Goal: Task Accomplishment & Management: Complete application form

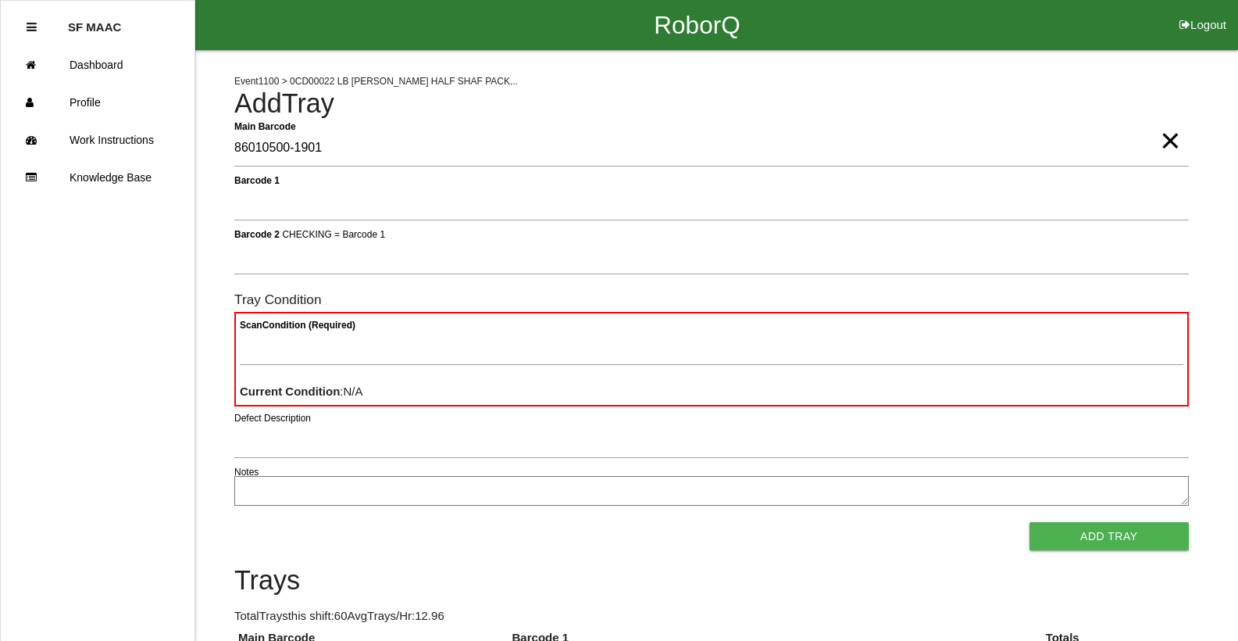
type Barcode "86010500-1901"
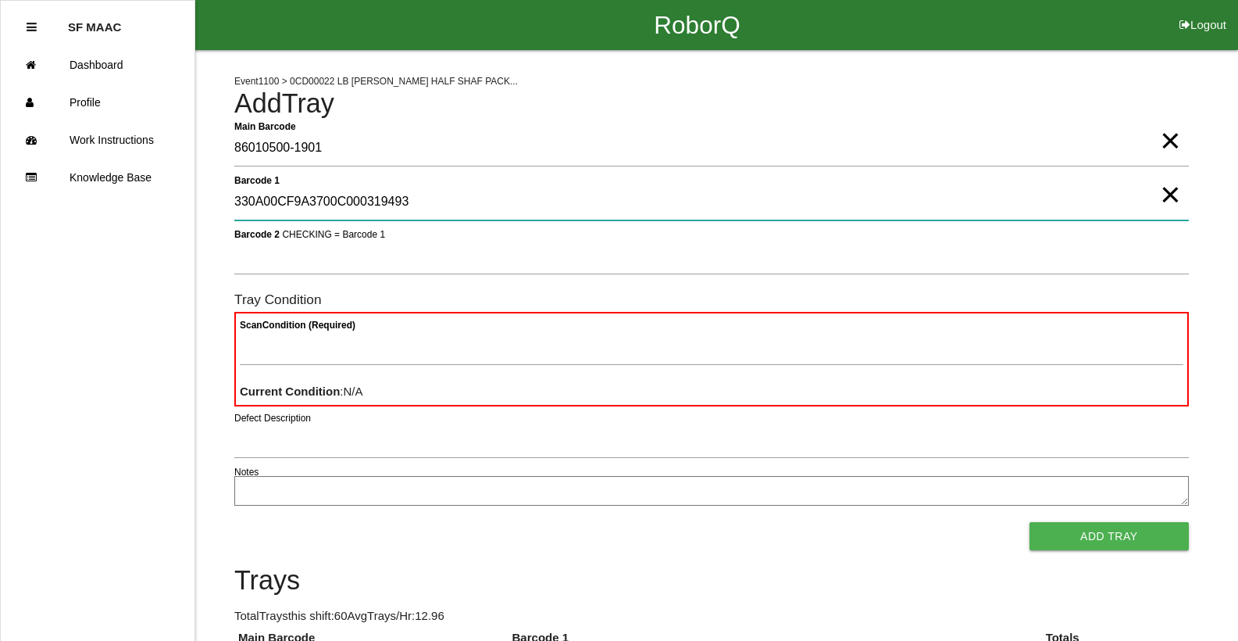
type 1 "330A00CF9A3700C000319493"
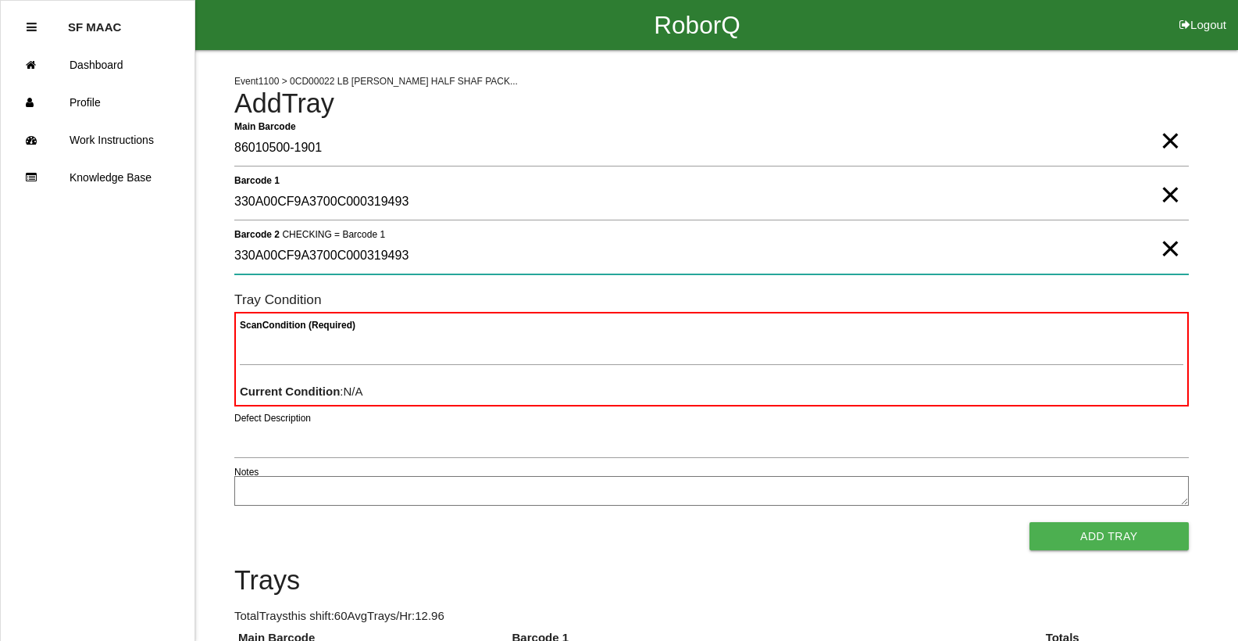
type 2 "330A00CF9A3700C000319493"
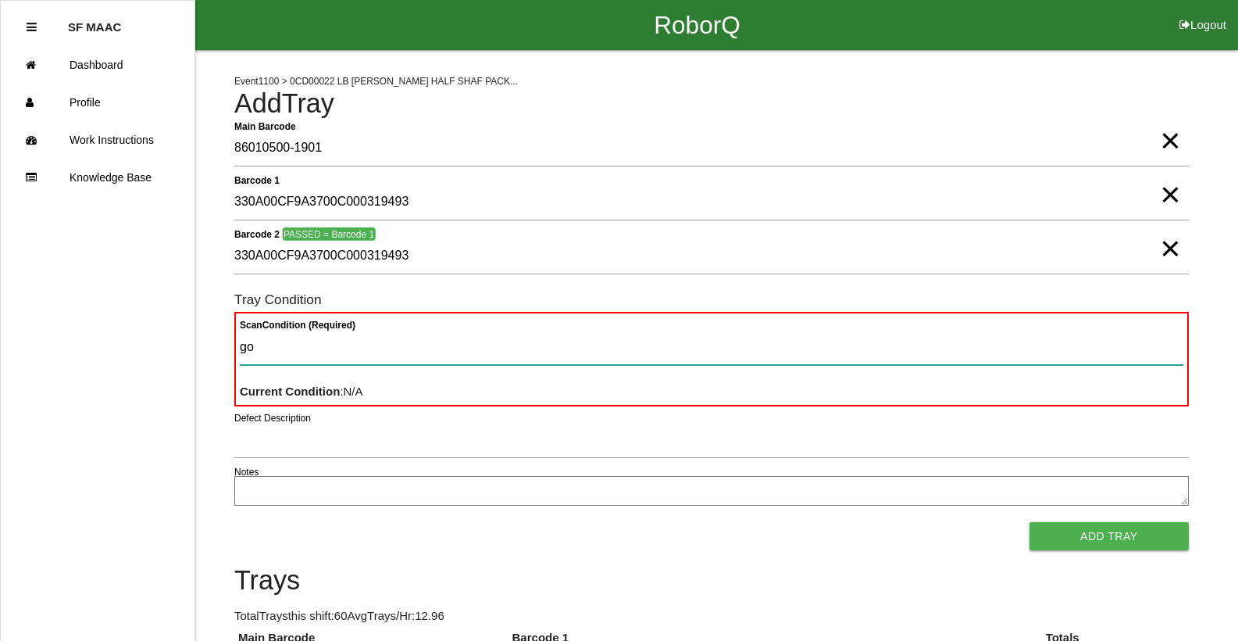
type Condition "goo"
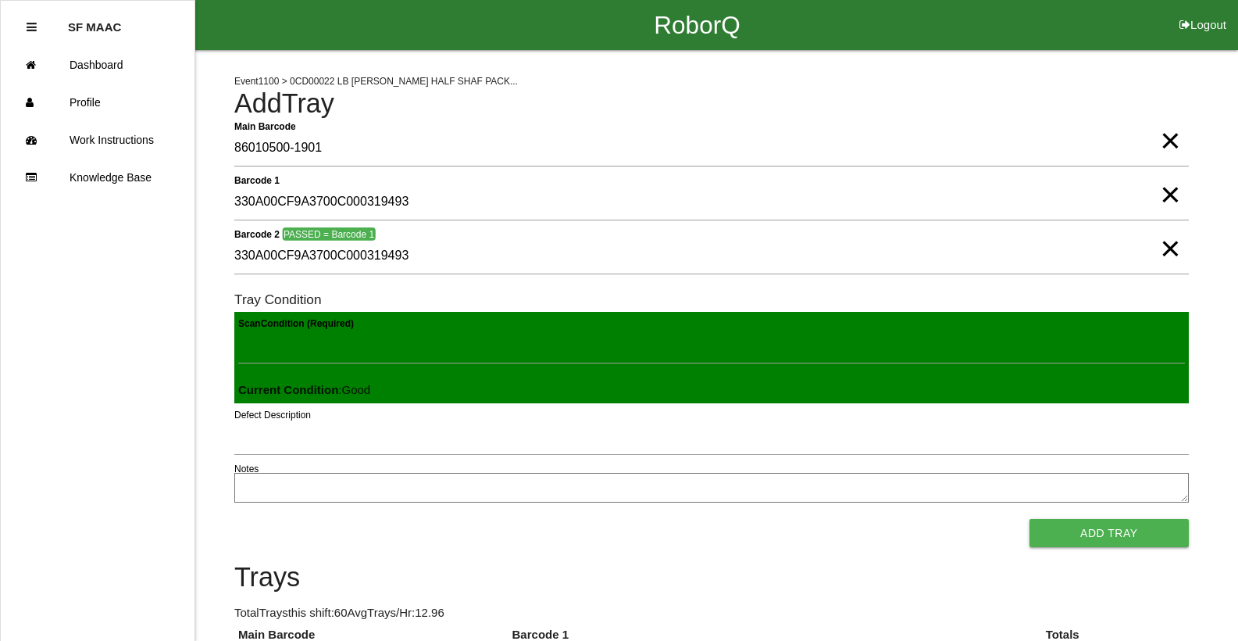
click at [1030, 519] on button "Add Tray" at bounding box center [1109, 533] width 159 height 28
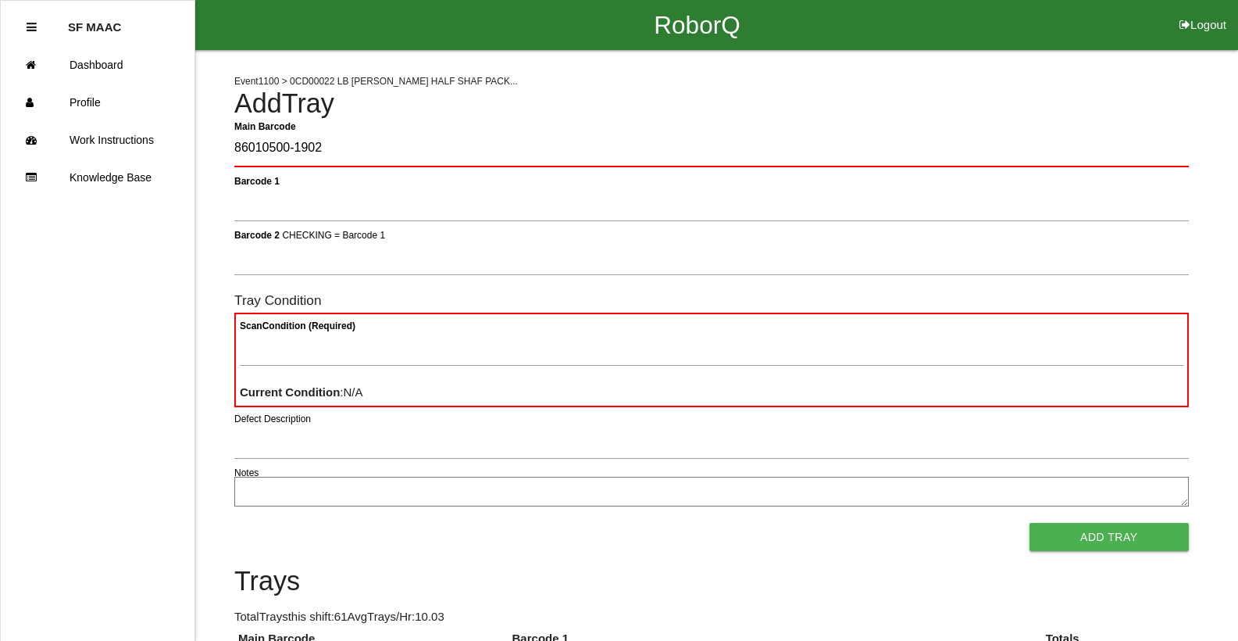
type Barcode "86010500-1902"
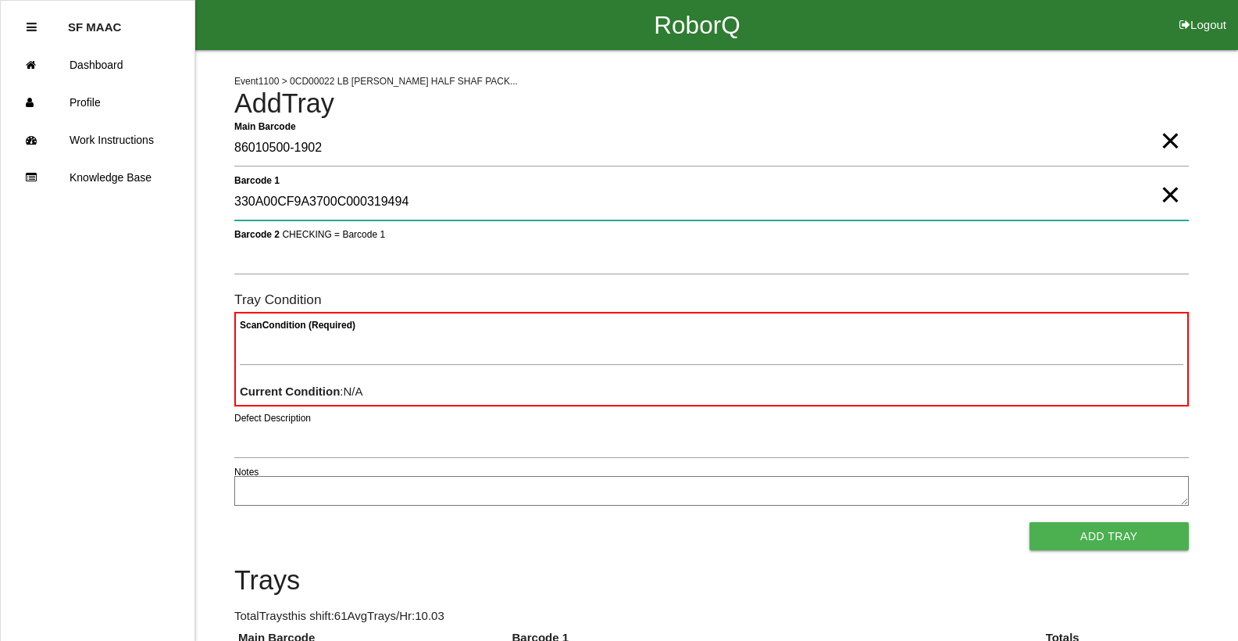
type 1 "330A00CF9A3700C000319494"
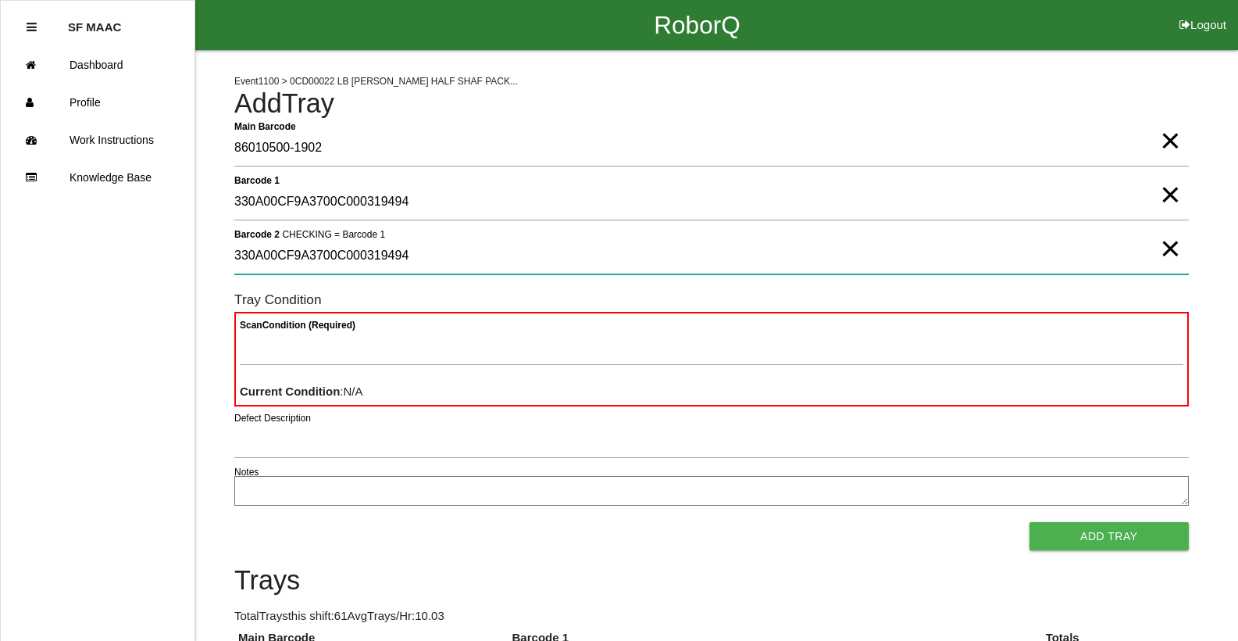
type 2 "330A00CF9A3700C000319494"
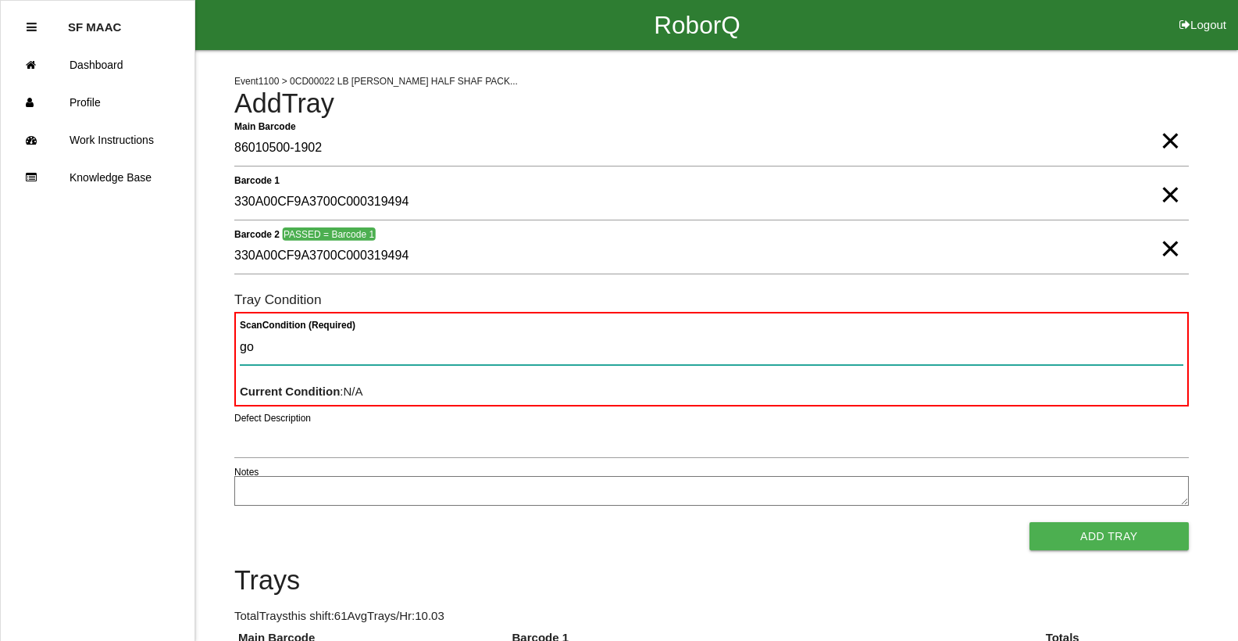
type Condition "goo"
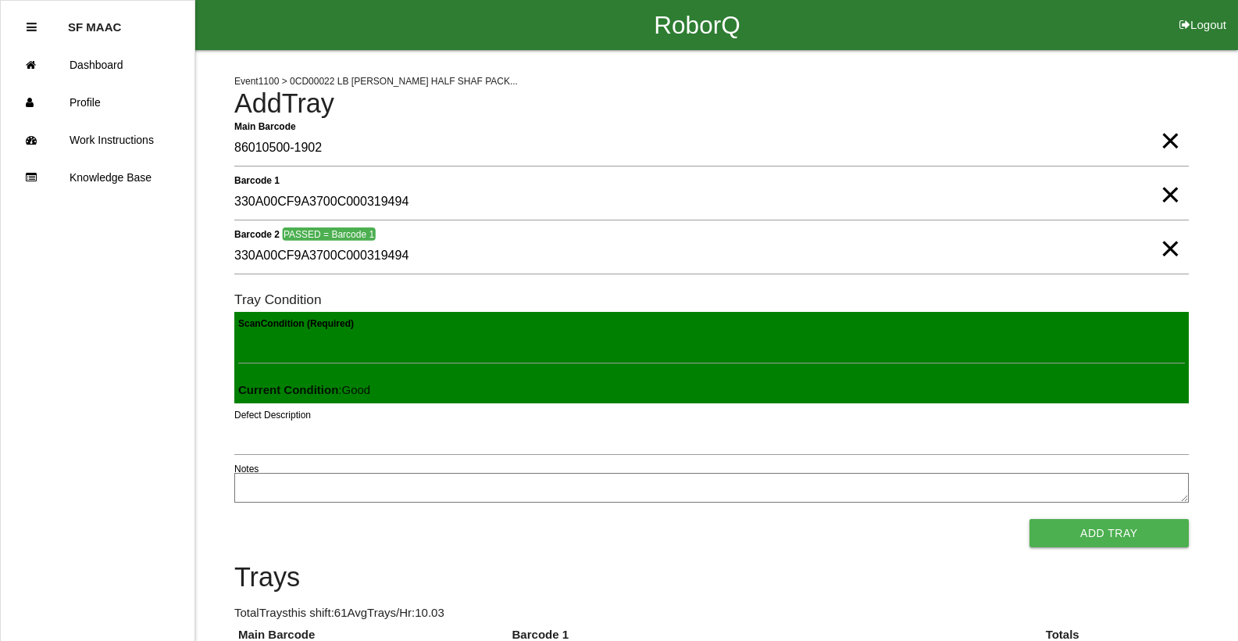
click at [1030, 519] on button "Add Tray" at bounding box center [1109, 533] width 159 height 28
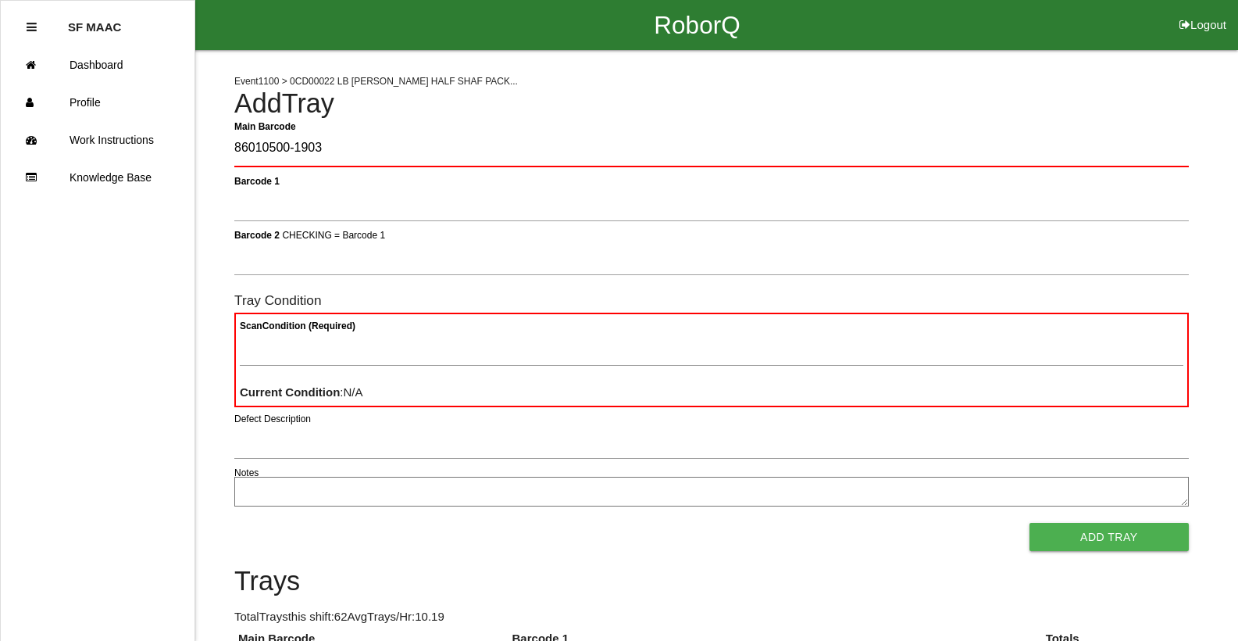
type Barcode "86010500-1903"
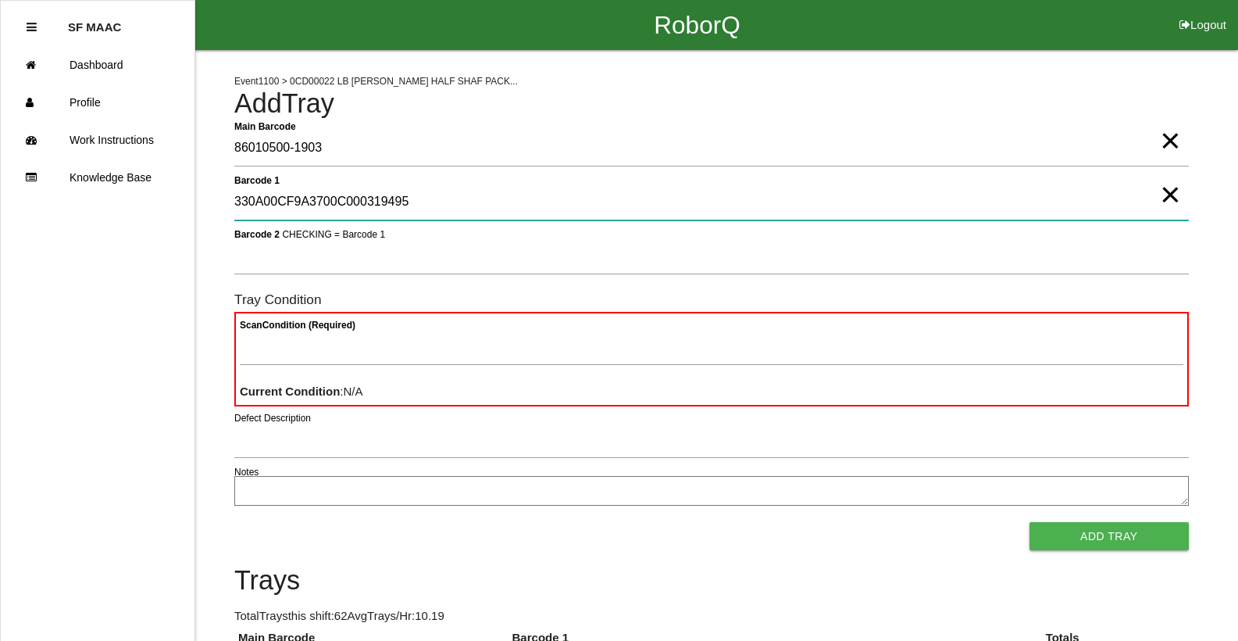
type 1 "330A00CF9A3700C000319495"
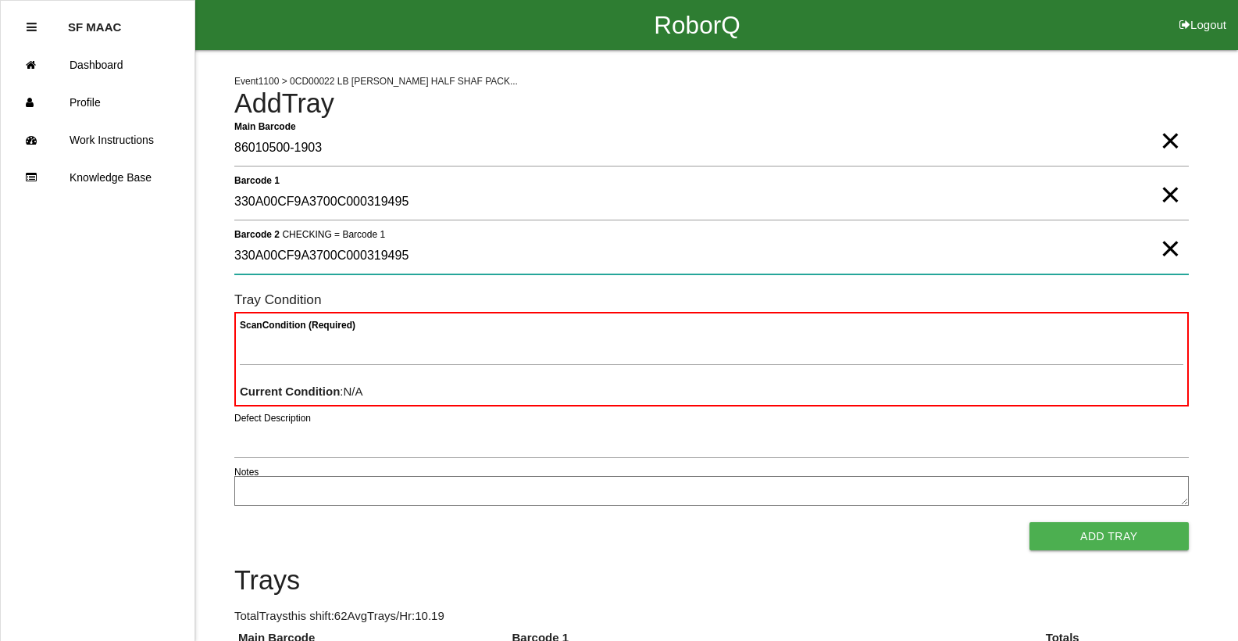
type 2 "330A00CF9A3700C000319495"
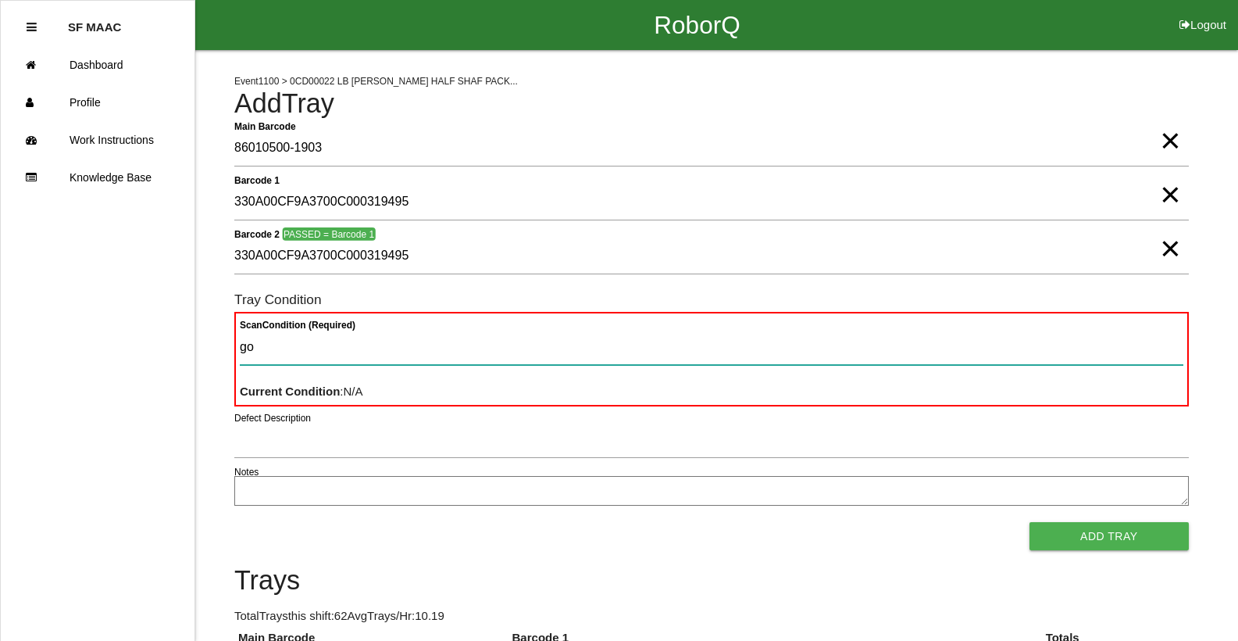
type Condition "goo"
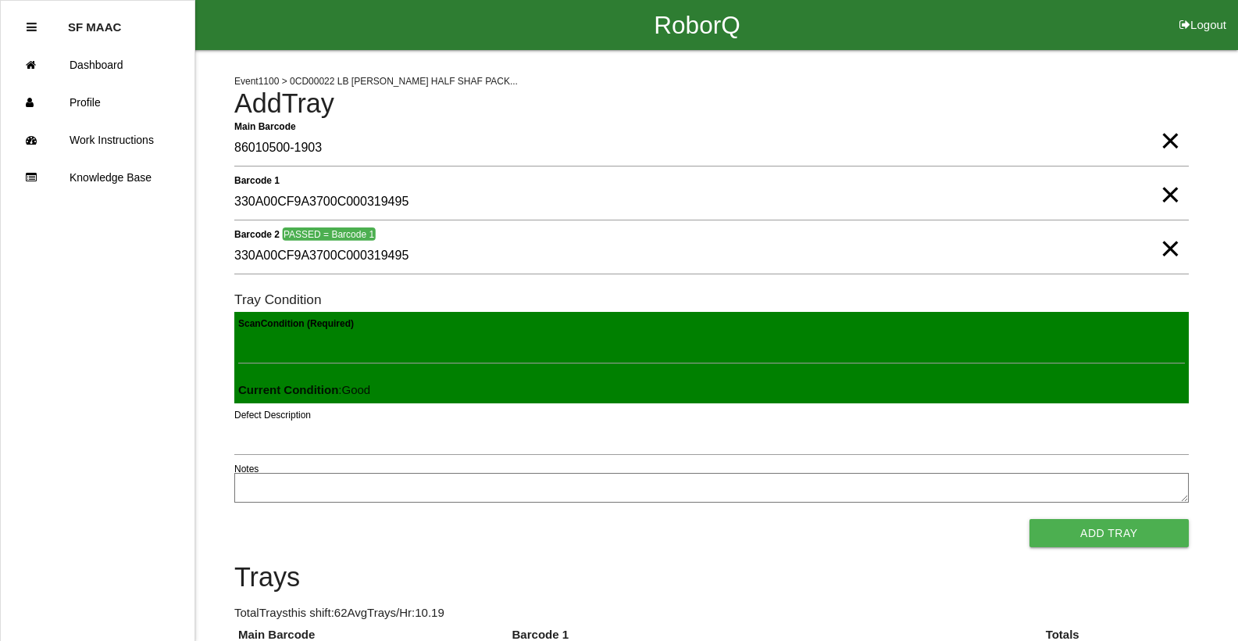
click at [1030, 519] on button "Add Tray" at bounding box center [1109, 533] width 159 height 28
